Goal: Task Accomplishment & Management: Complete application form

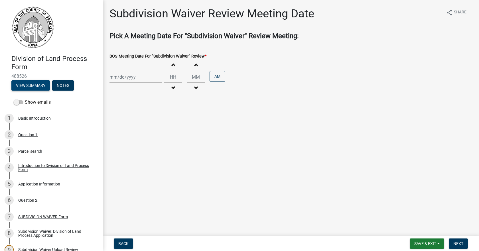
click at [26, 84] on button "View Summary" at bounding box center [30, 85] width 39 height 10
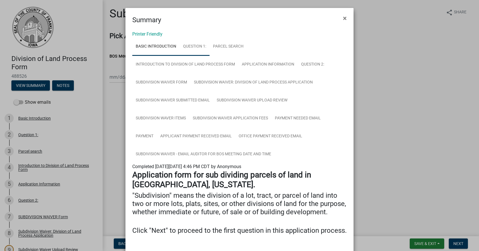
click at [201, 45] on link "Question 1:" at bounding box center [195, 47] width 30 height 18
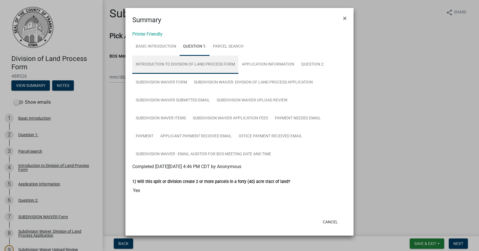
click at [204, 66] on link "Introduction to Division of Land Process Form" at bounding box center [185, 65] width 106 height 18
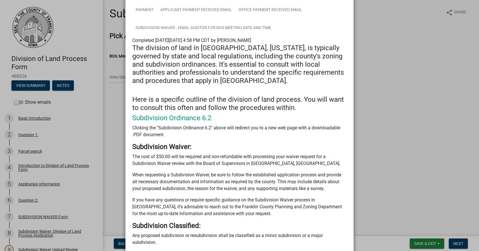
scroll to position [12, 0]
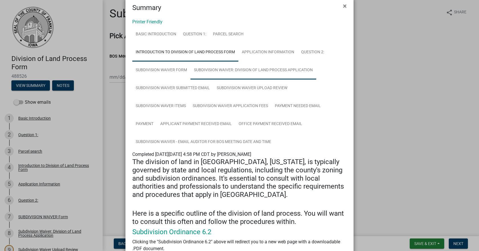
click at [246, 68] on link "Subdivision Waiver: Division of Land Process Application" at bounding box center [254, 70] width 126 height 18
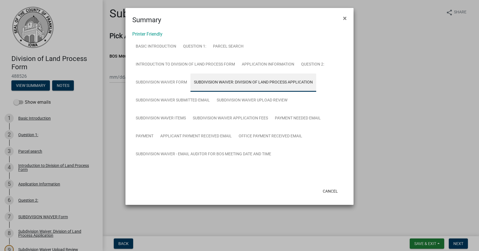
scroll to position [0, 0]
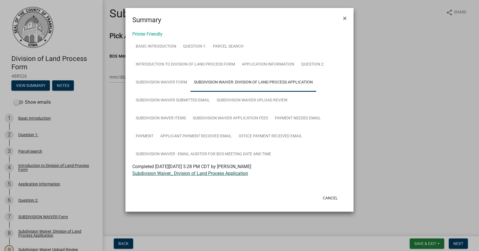
click at [194, 171] on link "Subdivision Waiver_ Division of Land Process Application" at bounding box center [190, 173] width 116 height 5
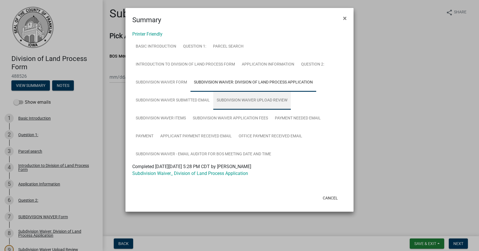
click at [270, 98] on link "Subdivision Waiver Upload Review" at bounding box center [252, 101] width 78 height 18
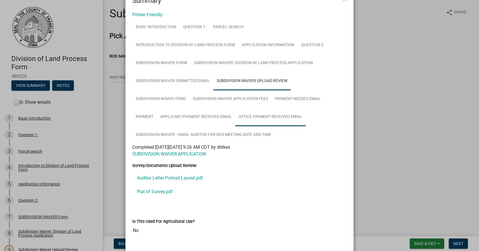
scroll to position [52, 0]
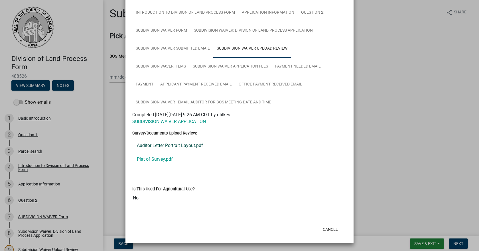
click at [177, 146] on link "Auditor Letter Portrait Layout.pdf" at bounding box center [239, 146] width 214 height 14
click at [161, 160] on link "Plat of Survey.pdf" at bounding box center [239, 160] width 214 height 14
click at [156, 64] on link "Subdivision Waver Items" at bounding box center [160, 67] width 57 height 18
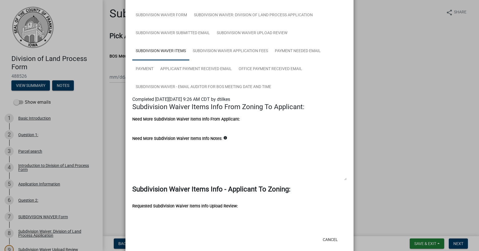
scroll to position [78, 0]
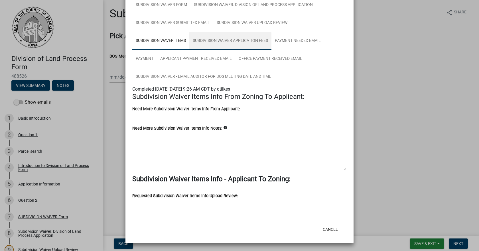
click at [227, 39] on link "Subdivision Waiver Application Fees" at bounding box center [230, 41] width 82 height 18
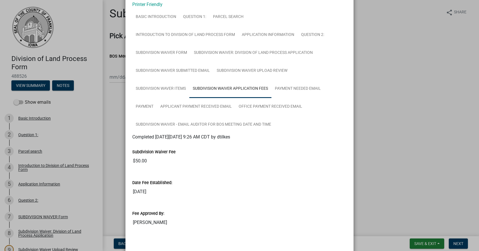
scroll to position [54, 0]
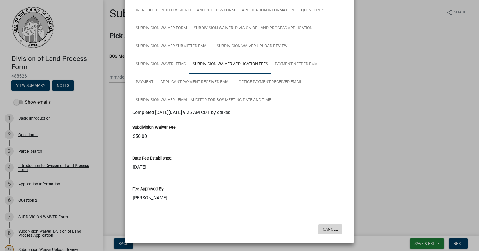
click at [324, 230] on button "Cancel" at bounding box center [330, 229] width 24 height 10
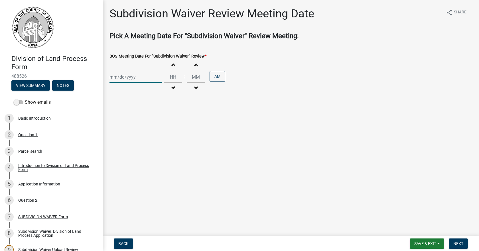
click at [125, 78] on div at bounding box center [136, 77] width 52 height 12
select select "10"
select select "2025"
click at [115, 125] on div "13" at bounding box center [115, 125] width 9 height 9
type input "[DATE]"
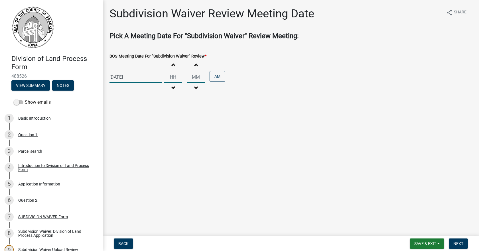
click at [168, 77] on input "Hours" at bounding box center [173, 77] width 18 height 12
type input "10"
click at [199, 76] on input "00" at bounding box center [196, 77] width 18 height 12
type input "0"
type input "30"
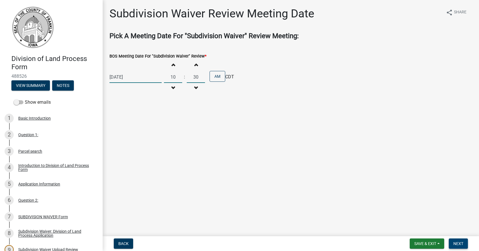
click at [460, 246] on span "Next" at bounding box center [459, 244] width 10 height 5
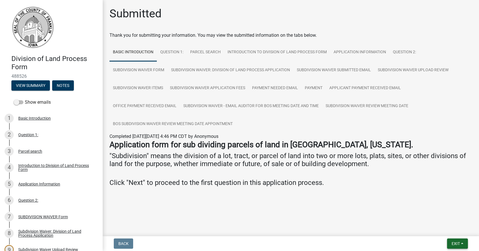
click at [461, 248] on button "Exit" at bounding box center [457, 244] width 21 height 10
